Goal: Task Accomplishment & Management: Use online tool/utility

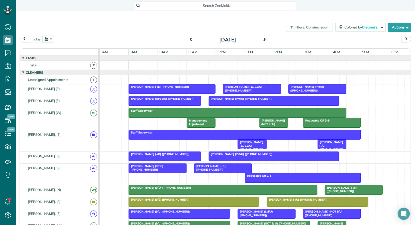
scroll to position [2, 2]
click at [265, 40] on span at bounding box center [265, 40] width 6 height 5
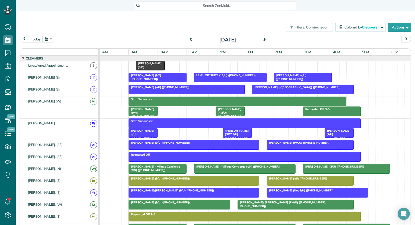
scroll to position [14, 0]
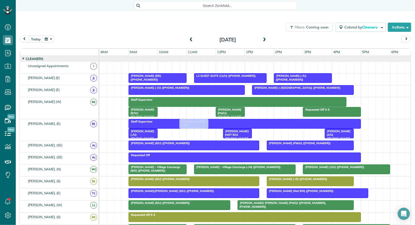
drag, startPoint x: 147, startPoint y: 63, endPoint x: 189, endPoint y: 127, distance: 76.6
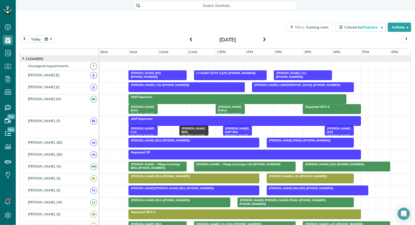
click at [146, 130] on span "[PERSON_NAME] (-/U) ([PHONE_NUMBER], [PHONE_NUMBER])" at bounding box center [141, 138] width 27 height 22
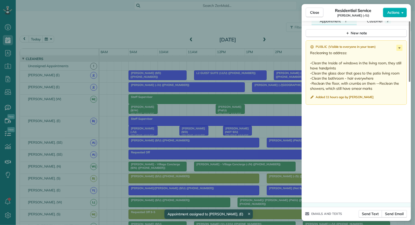
scroll to position [453, 0]
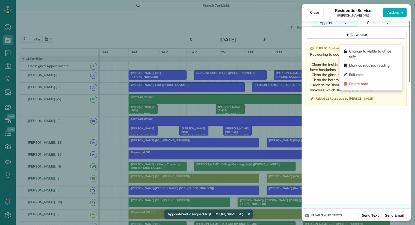
click at [400, 49] on icon at bounding box center [400, 49] width 2 height 1
click at [381, 74] on div "Edit note" at bounding box center [371, 74] width 59 height 9
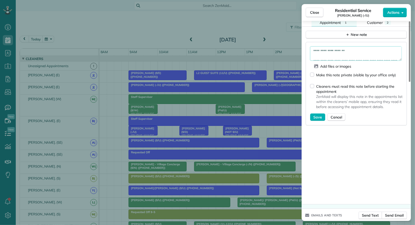
click at [313, 46] on textarea "**********" at bounding box center [356, 53] width 92 height 15
type textarea "**********"
click at [315, 115] on span "Save" at bounding box center [318, 117] width 9 height 5
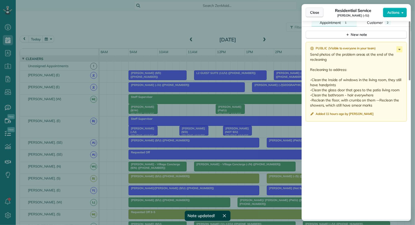
click at [313, 15] on button "Close" at bounding box center [315, 13] width 18 height 10
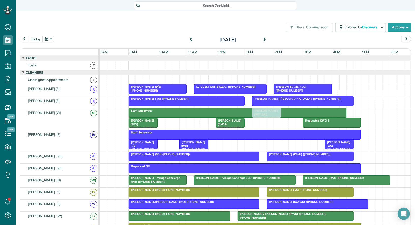
drag, startPoint x: 237, startPoint y: 142, endPoint x: 264, endPoint y: 120, distance: 35.1
